Goal: Transaction & Acquisition: Purchase product/service

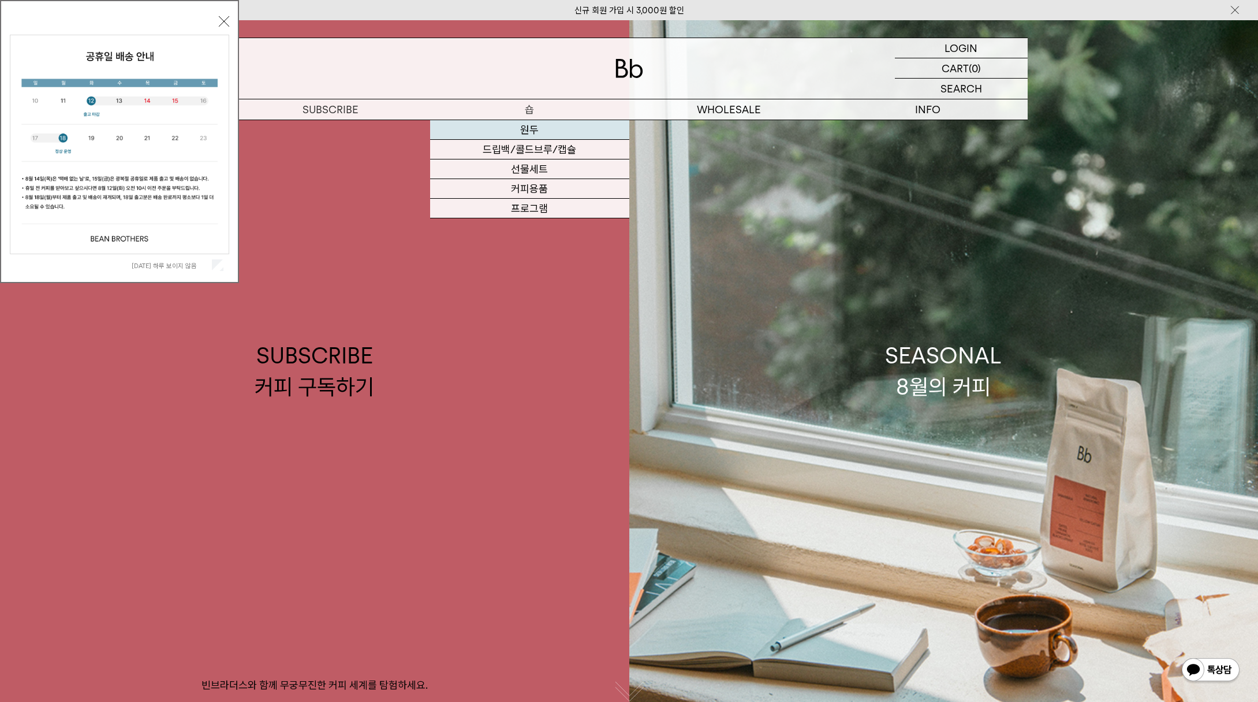
click at [519, 128] on link "원두" at bounding box center [529, 130] width 199 height 20
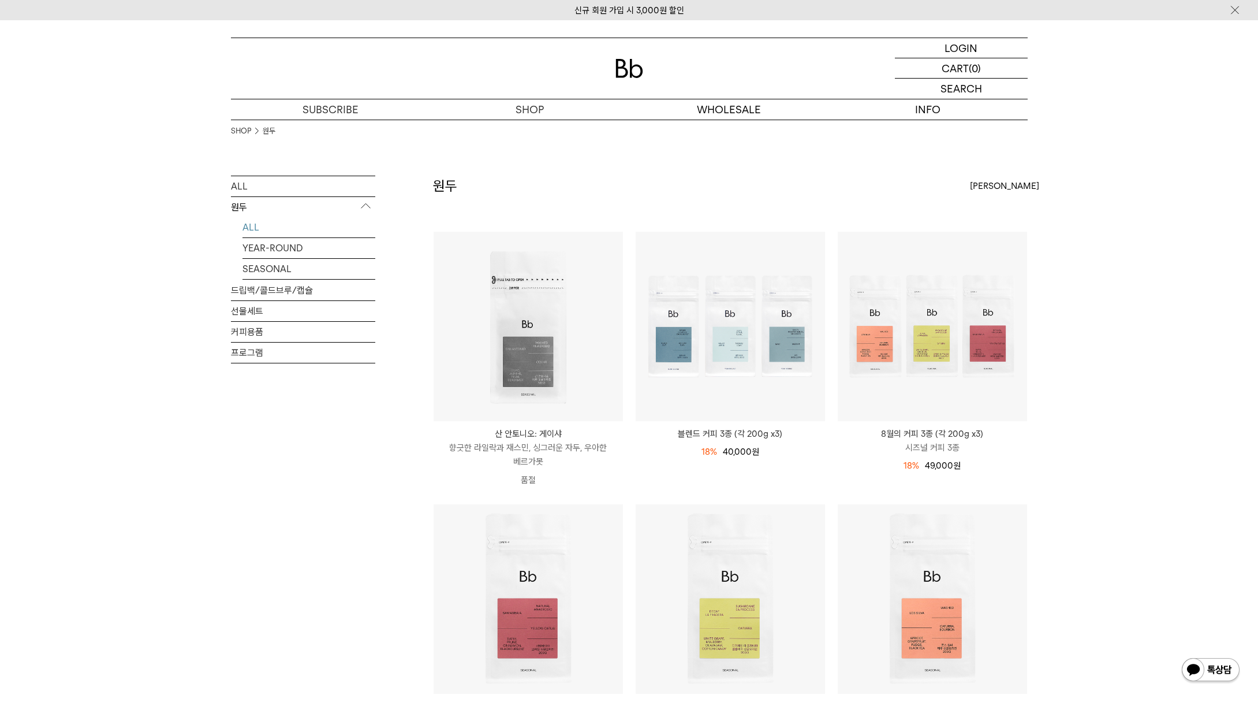
click at [821, 157] on div "SHOP 원두" at bounding box center [629, 148] width 797 height 56
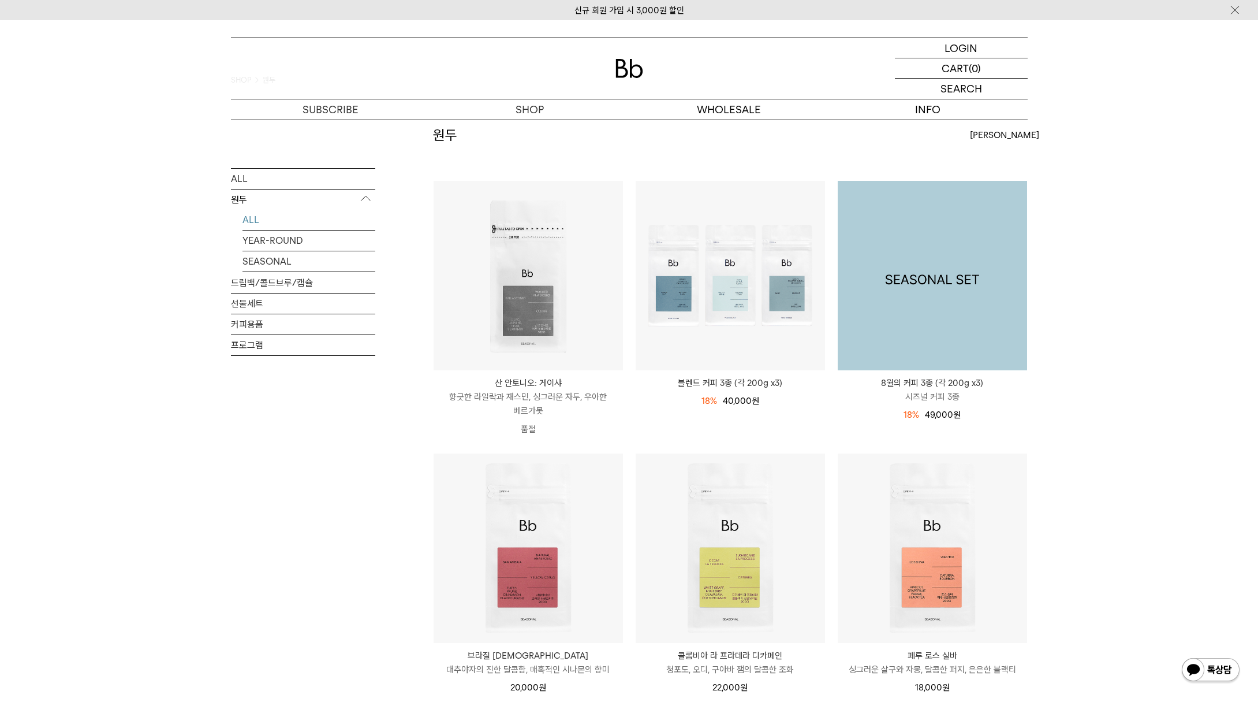
scroll to position [52, 0]
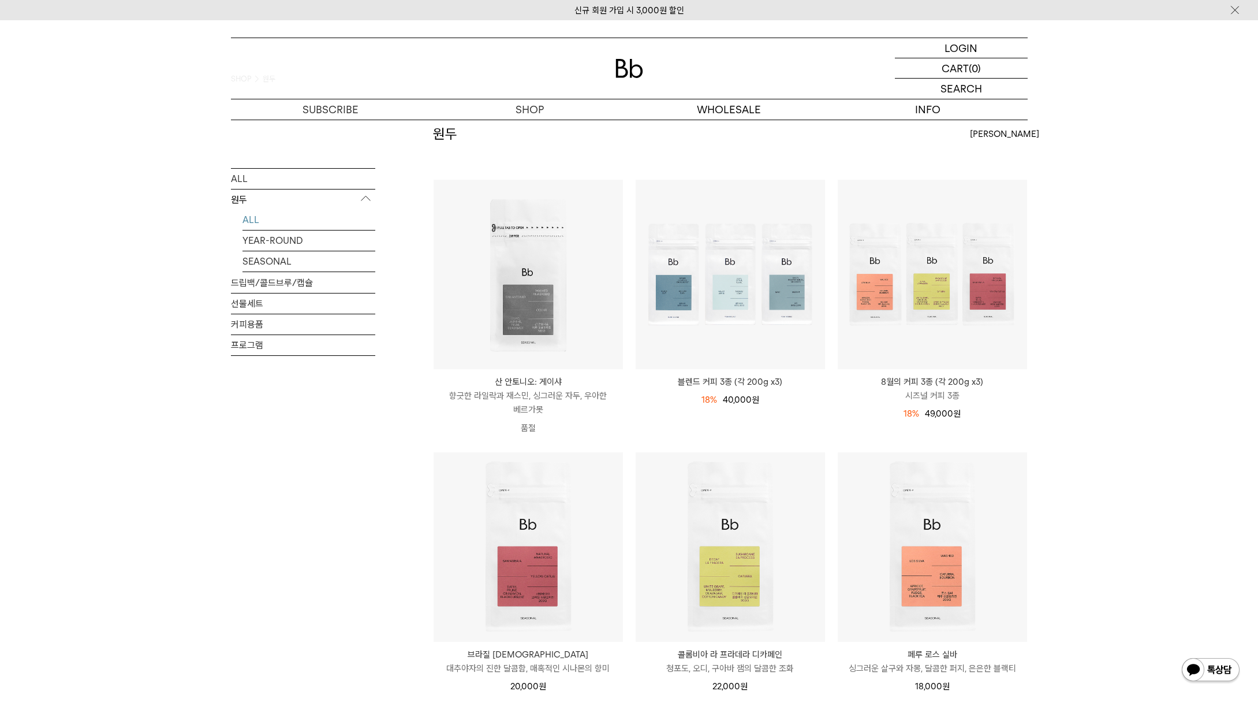
click at [1110, 375] on div "SHOP 원두 ALL 원두 ALL YEAR-ROUND SEASONAL 드립백/콜드브루/캡슐 선물세트 커피용품 프로그램 원두 최신순" at bounding box center [629, 698] width 1258 height 1260
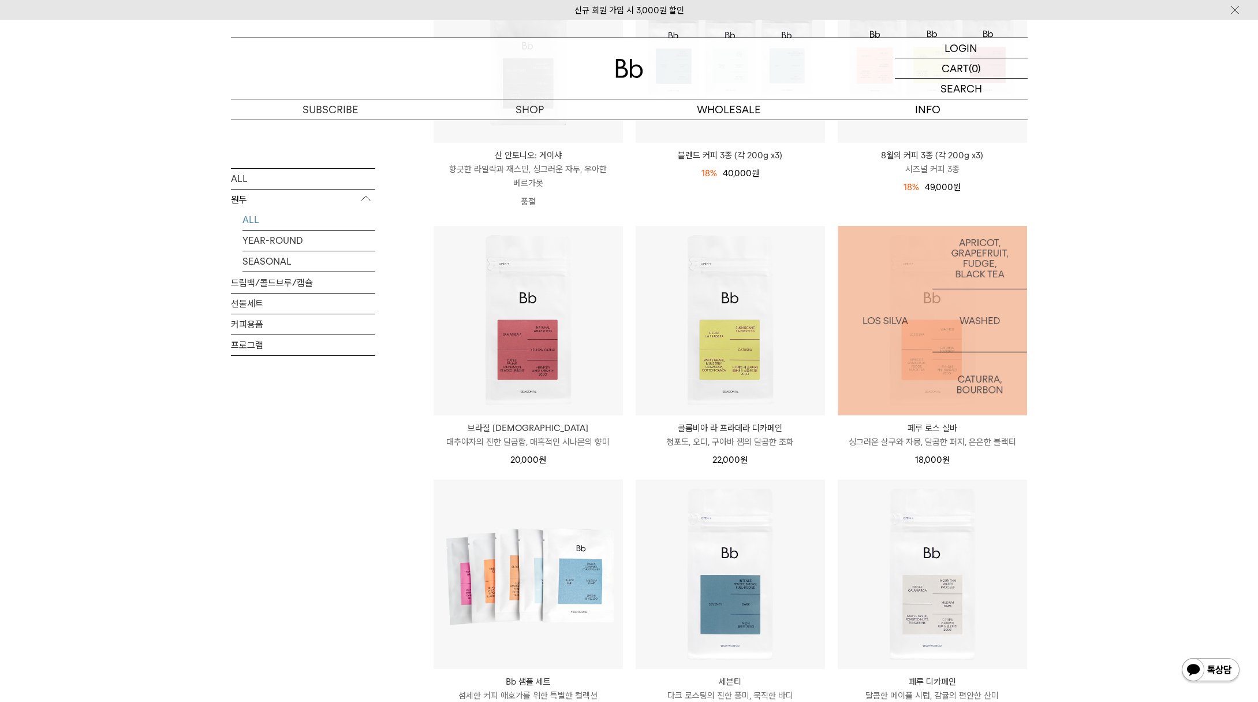
scroll to position [270, 0]
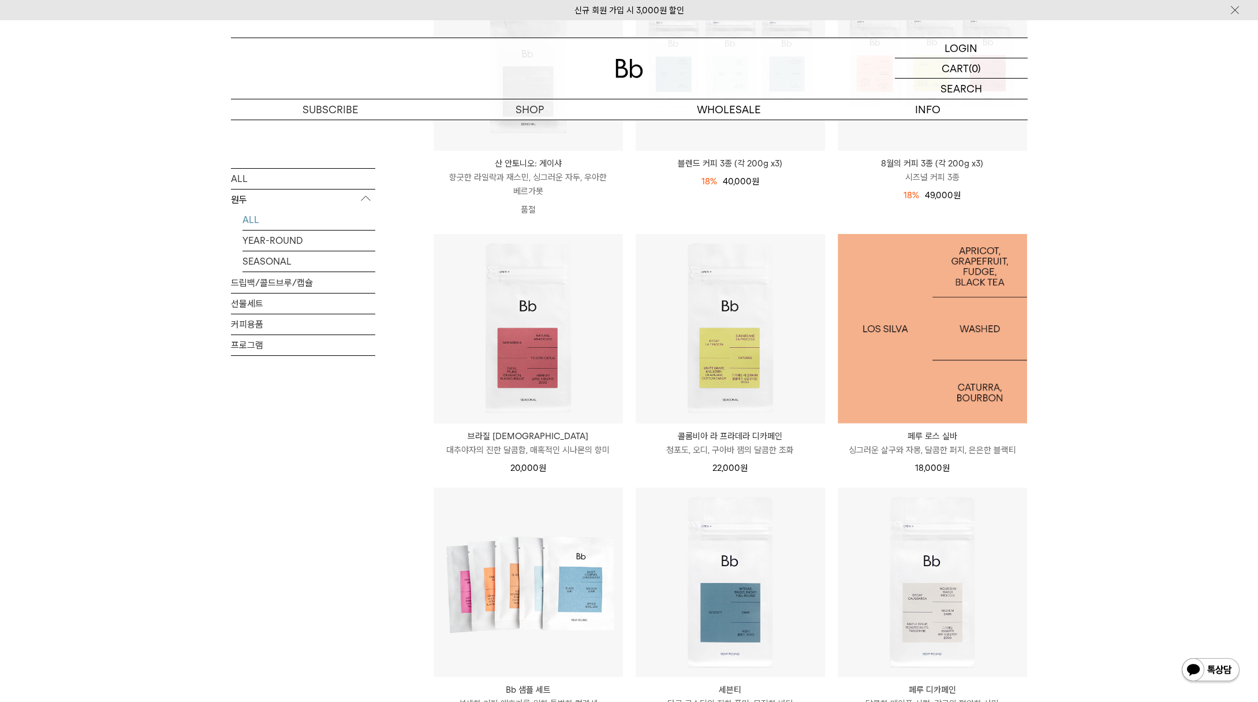
click at [928, 367] on img at bounding box center [932, 328] width 189 height 189
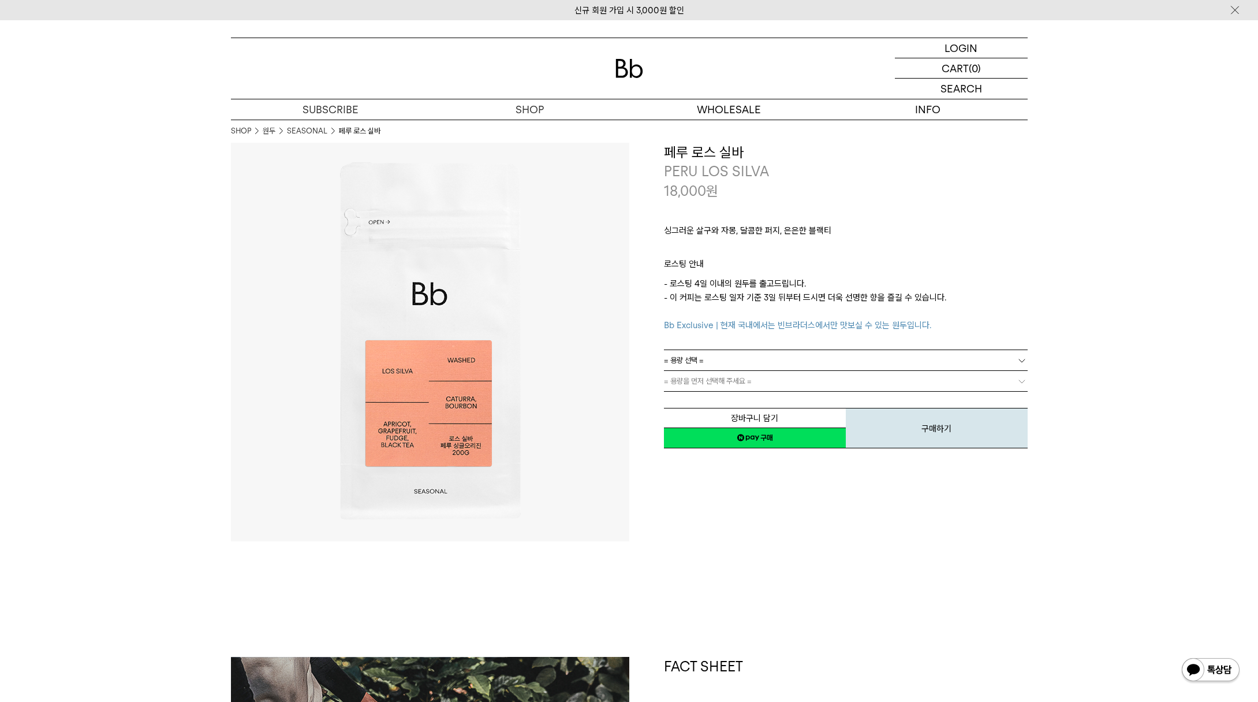
click at [925, 364] on link "= 용량 선택 =" at bounding box center [846, 360] width 364 height 20
